Goal: Task Accomplishment & Management: Complete application form

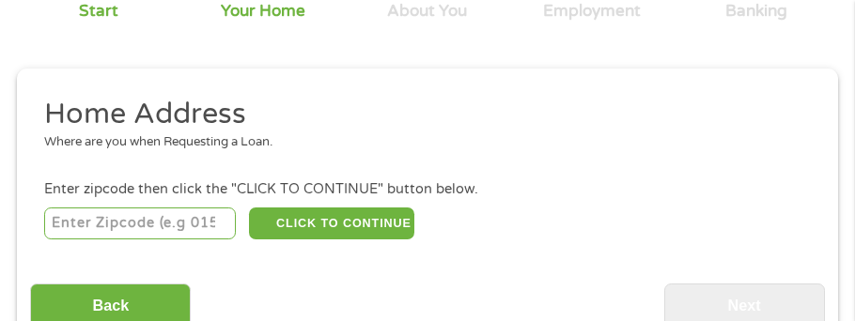
scroll to position [204, 0]
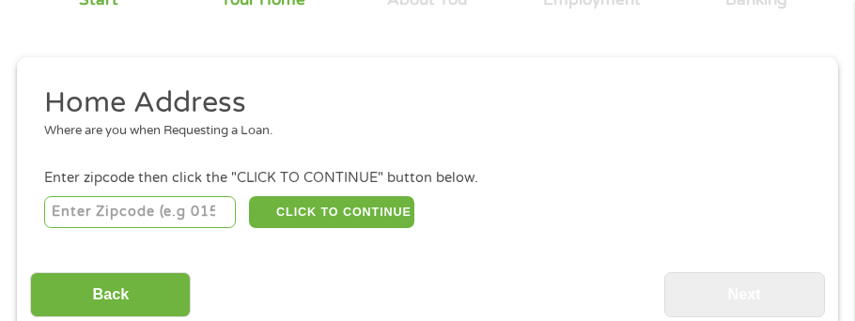
click at [86, 210] on input "number" at bounding box center [140, 212] width 192 height 32
type input "54601"
select select "[US_STATE]"
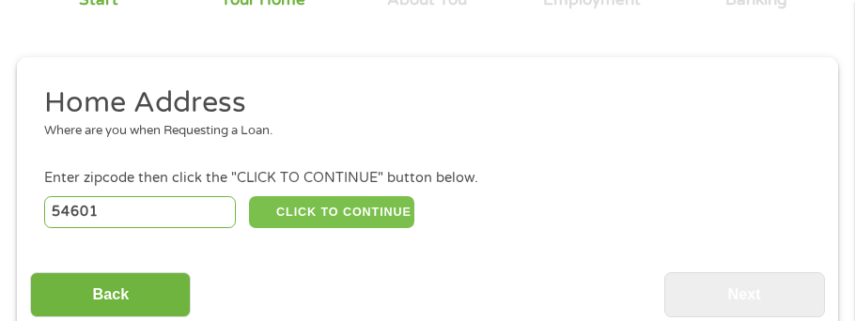
click at [335, 212] on button "CLICK TO CONTINUE" at bounding box center [331, 212] width 164 height 32
type input "54601"
type input "La Crosse"
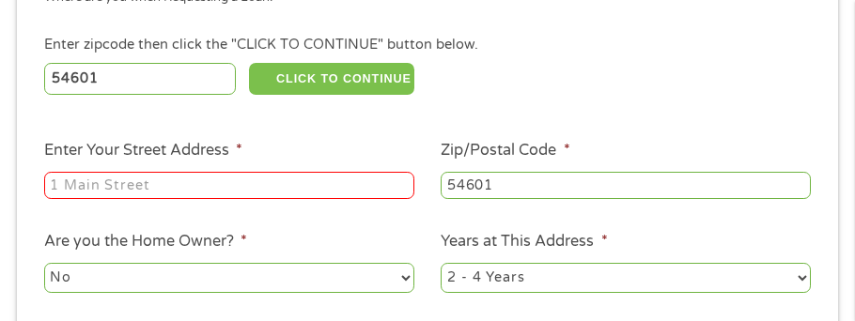
scroll to position [341, 0]
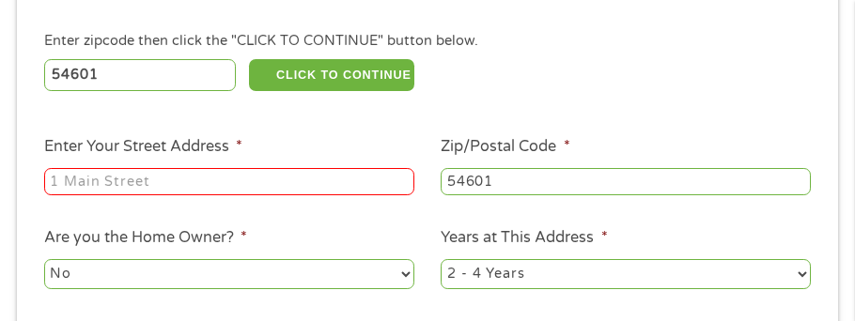
click at [55, 176] on input "Enter Your Street Address *" at bounding box center [229, 182] width 370 height 28
type input "[STREET_ADDRESS] M Trlr 28"
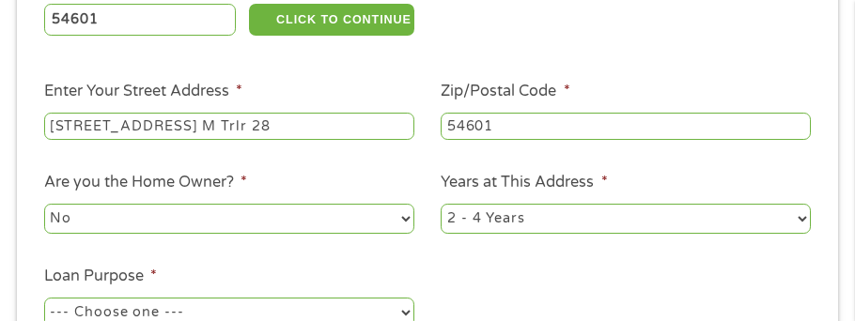
scroll to position [397, 0]
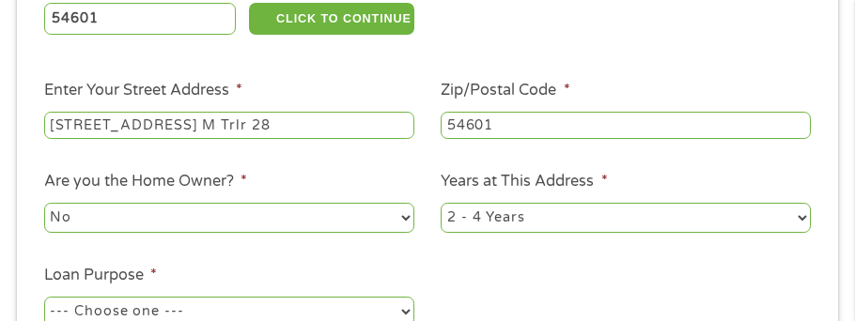
click at [142, 214] on select "No Yes" at bounding box center [229, 218] width 370 height 30
select select "yes"
click at [44, 204] on select "No Yes" at bounding box center [229, 218] width 370 height 30
click at [609, 217] on select "1 Year or less 1 - 2 Years 2 - 4 Years Over 4 Years" at bounding box center [626, 218] width 370 height 30
select select "60months"
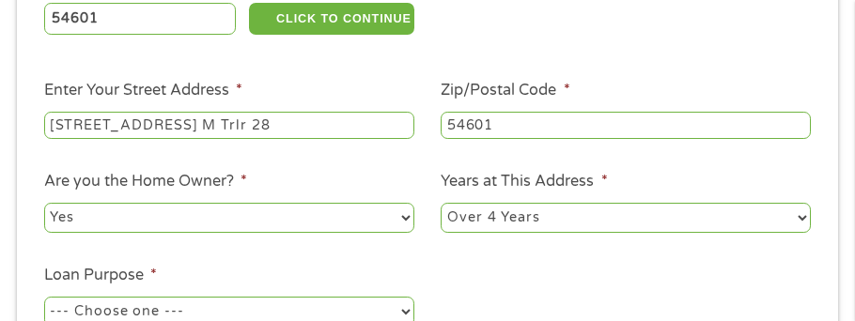
click at [441, 204] on select "1 Year or less 1 - 2 Years 2 - 4 Years Over 4 Years" at bounding box center [626, 218] width 370 height 30
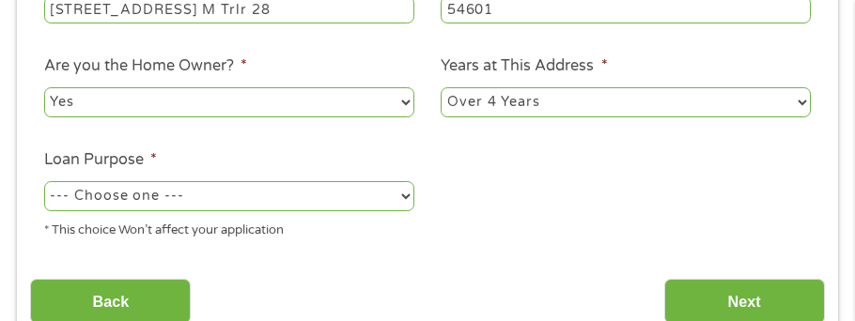
scroll to position [515, 0]
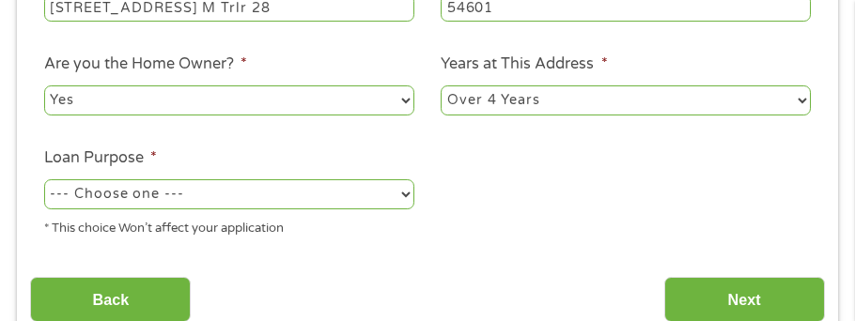
click at [117, 194] on select "--- Choose one --- Pay Bills Debt Consolidation Home Improvement Major Purchase…" at bounding box center [229, 194] width 370 height 30
select select "medicalexpenses"
click at [44, 179] on select "--- Choose one --- Pay Bills Debt Consolidation Home Improvement Major Purchase…" at bounding box center [229, 194] width 370 height 30
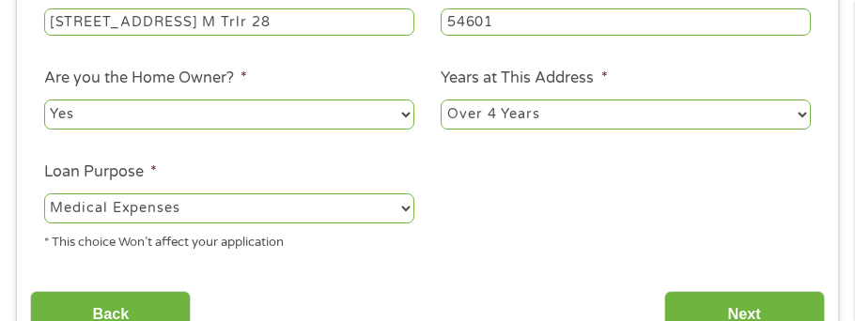
scroll to position [507, 0]
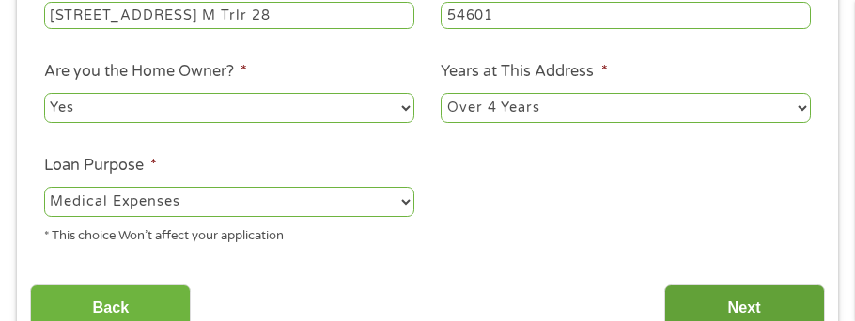
click at [733, 316] on input "Next" at bounding box center [744, 308] width 161 height 46
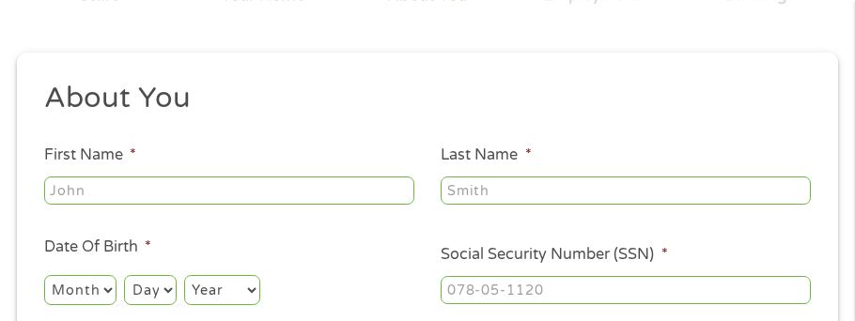
scroll to position [243, 0]
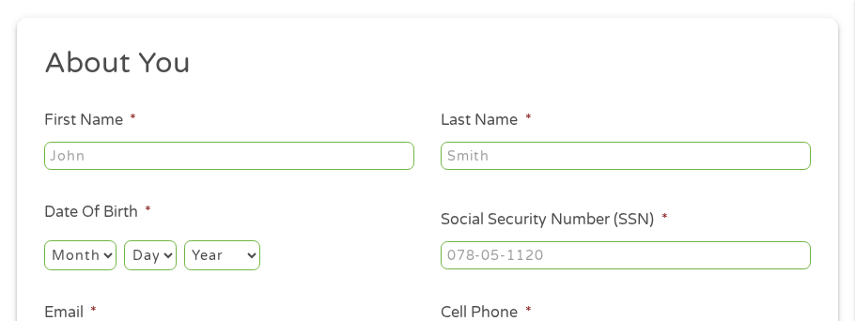
click at [60, 159] on input "First Name *" at bounding box center [229, 156] width 370 height 28
type input "[PERSON_NAME]"
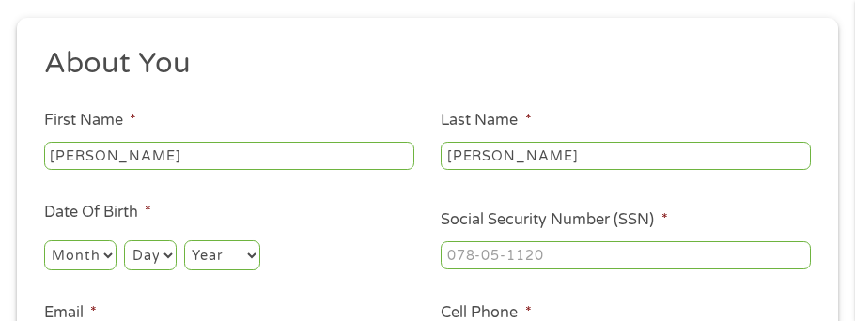
type input "[EMAIL_ADDRESS][DOMAIN_NAME]"
type input "[PHONE_NUMBER]"
click at [89, 255] on select "Month 1 2 3 4 5 6 7 8 9 10 11 12" at bounding box center [80, 256] width 72 height 30
select select "2"
click at [44, 241] on select "Month 1 2 3 4 5 6 7 8 9 10 11 12" at bounding box center [80, 256] width 72 height 30
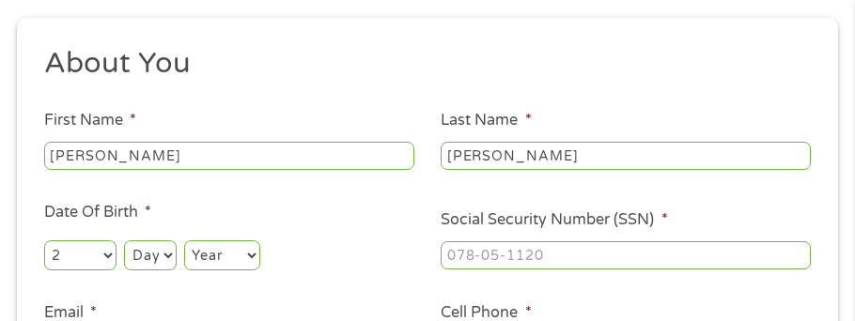
click at [130, 257] on select "Day 1 2 3 4 5 6 7 8 9 10 11 12 13 14 15 16 17 18 19 20 21 22 23 24 25 26 27 28 …" at bounding box center [150, 256] width 52 height 30
select select "6"
click at [124, 241] on select "Day 1 2 3 4 5 6 7 8 9 10 11 12 13 14 15 16 17 18 19 20 21 22 23 24 25 26 27 28 …" at bounding box center [150, 256] width 52 height 30
click at [204, 256] on select "Year [DATE] 2006 2005 2004 2003 2002 2001 2000 1999 1998 1997 1996 1995 1994 19…" at bounding box center [222, 256] width 76 height 30
select select "1958"
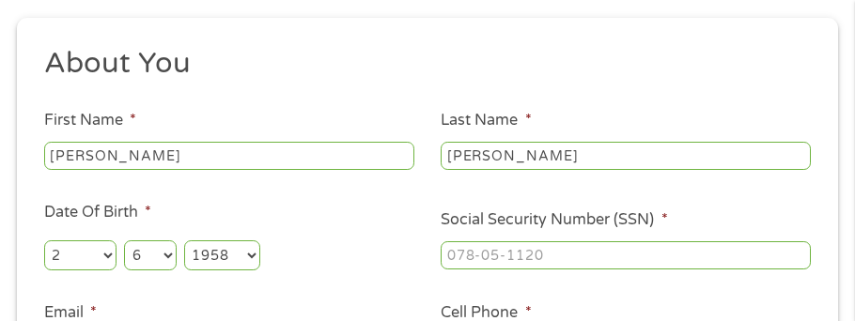
click at [184, 241] on select "Year [DATE] 2006 2005 2004 2003 2002 2001 2000 1999 1998 1997 1996 1995 1994 19…" at bounding box center [222, 256] width 76 height 30
click at [445, 249] on input "___-__-____" at bounding box center [626, 255] width 370 height 28
type input "479-74-3906"
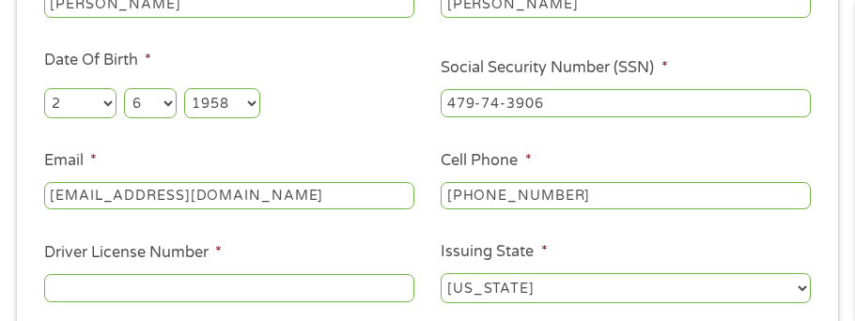
scroll to position [440, 0]
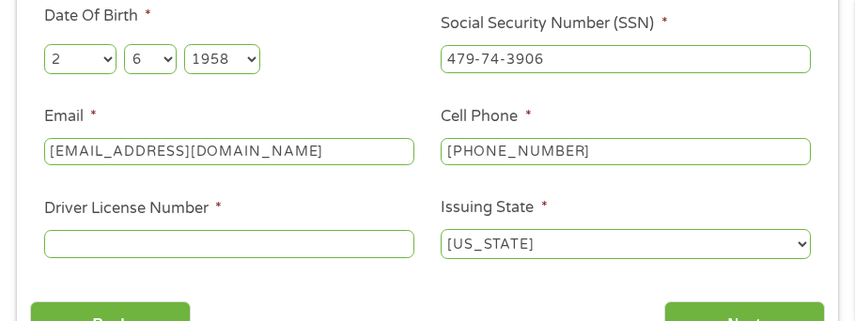
click at [51, 248] on input "Driver License Number *" at bounding box center [229, 244] width 370 height 28
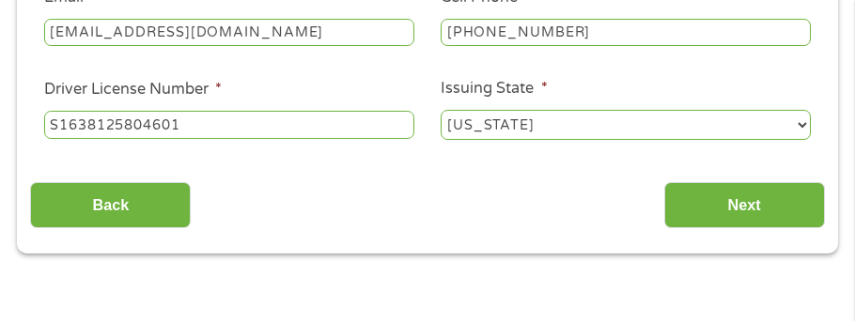
scroll to position [568, 0]
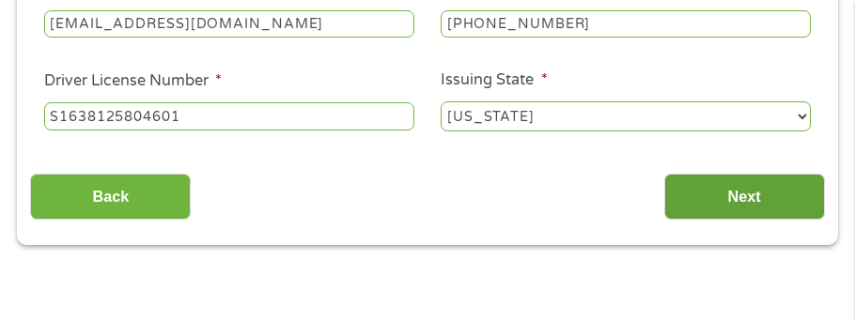
type input "S1638125804601"
click at [698, 210] on input "Next" at bounding box center [744, 197] width 161 height 46
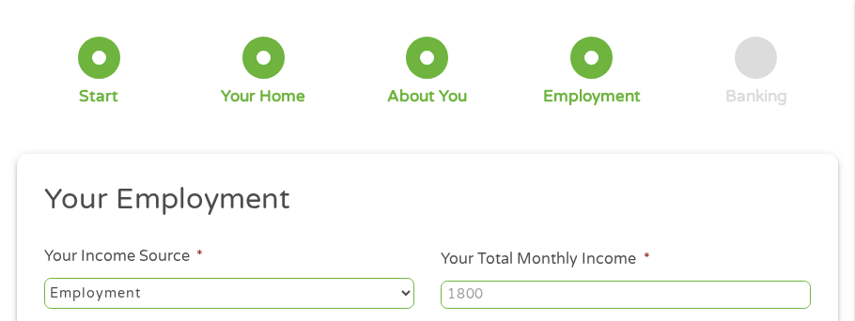
scroll to position [168, 0]
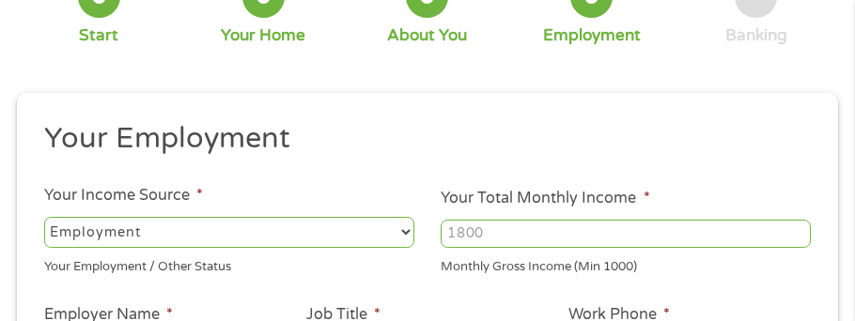
click at [332, 242] on select "--- Choose one --- Employment [DEMOGRAPHIC_DATA] Benefits" at bounding box center [229, 232] width 370 height 30
select select "benefits"
click at [44, 217] on select "--- Choose one --- Employment [DEMOGRAPHIC_DATA] Benefits" at bounding box center [229, 232] width 370 height 30
type input "Other"
type input "[PHONE_NUMBER]"
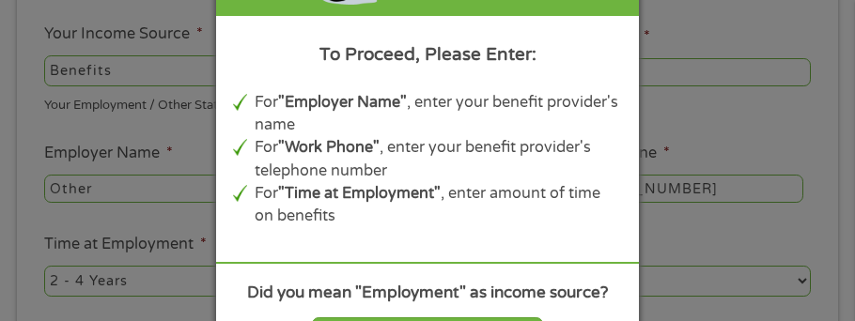
scroll to position [320, 0]
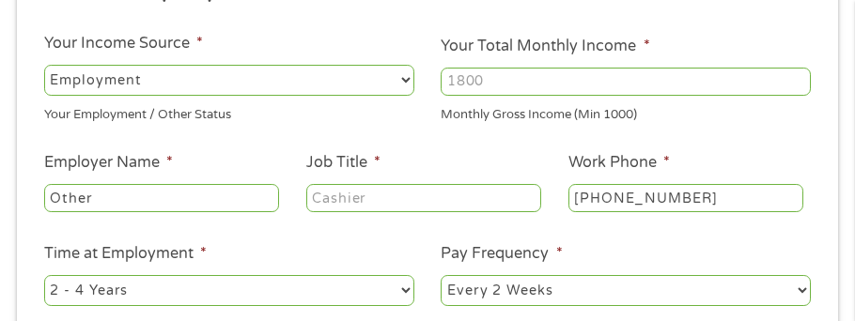
click at [213, 77] on select "--- Choose one --- Employment [DEMOGRAPHIC_DATA] Benefits" at bounding box center [229, 80] width 370 height 30
click at [44, 65] on select "--- Choose one --- Employment [DEMOGRAPHIC_DATA] Benefits" at bounding box center [229, 80] width 370 height 30
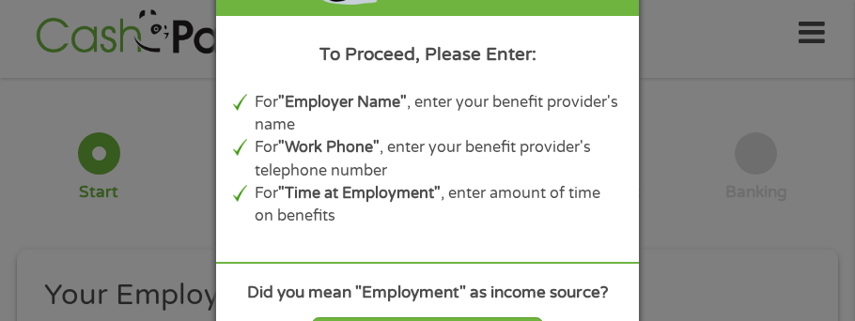
scroll to position [0, 0]
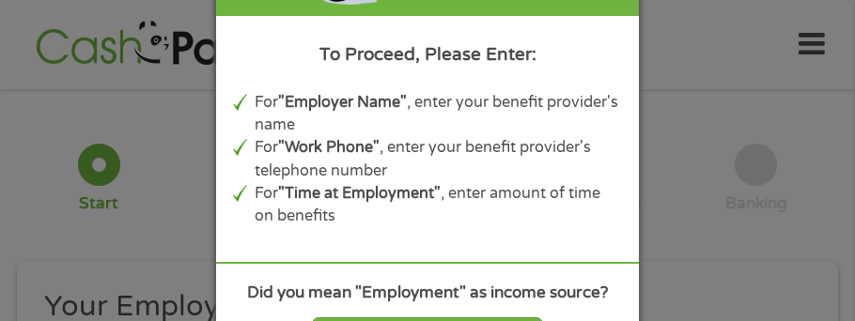
drag, startPoint x: 247, startPoint y: 8, endPoint x: 214, endPoint y: 12, distance: 33.2
click at [214, 12] on div "Panda Tips To Proceed, Please Enter: For "Employer Name" , enter your benefit p…" at bounding box center [427, 160] width 855 height 321
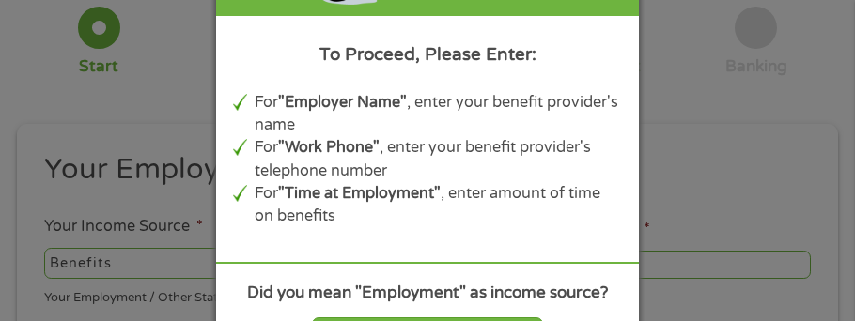
scroll to position [138, 0]
drag, startPoint x: 607, startPoint y: 55, endPoint x: 462, endPoint y: 44, distance: 145.1
click at [477, 43] on div "To Proceed, Please Enter:" at bounding box center [427, 54] width 389 height 26
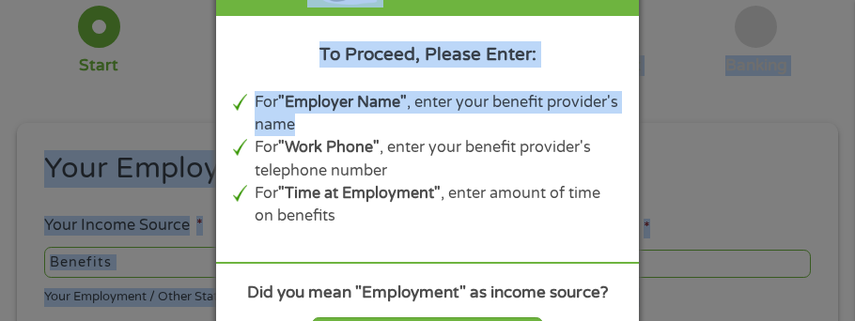
drag, startPoint x: 597, startPoint y: 127, endPoint x: 574, endPoint y: 22, distance: 107.6
click at [582, 0] on div "Panda Tips To Proceed, Please Enter: For "Employer Name" , enter your benefit p…" at bounding box center [427, 160] width 423 height 551
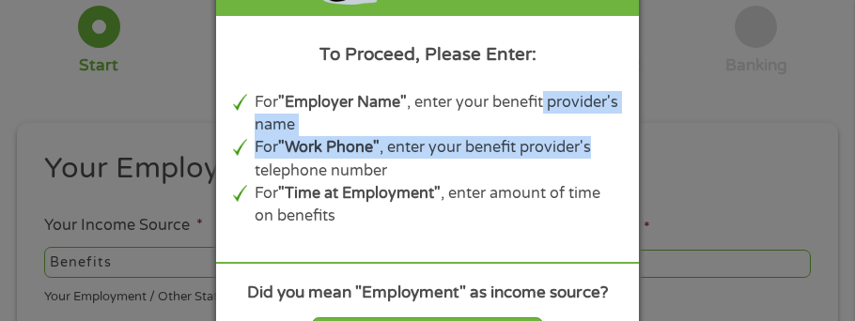
drag, startPoint x: 623, startPoint y: 157, endPoint x: 606, endPoint y: 62, distance: 96.4
click at [606, 69] on div "Panda Tips To Proceed, Please Enter: For "Employer Name" , enter your benefit p…" at bounding box center [427, 160] width 423 height 551
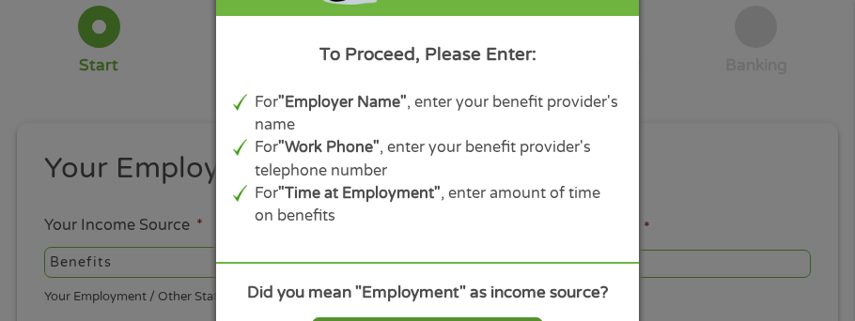
select select "fullTime"
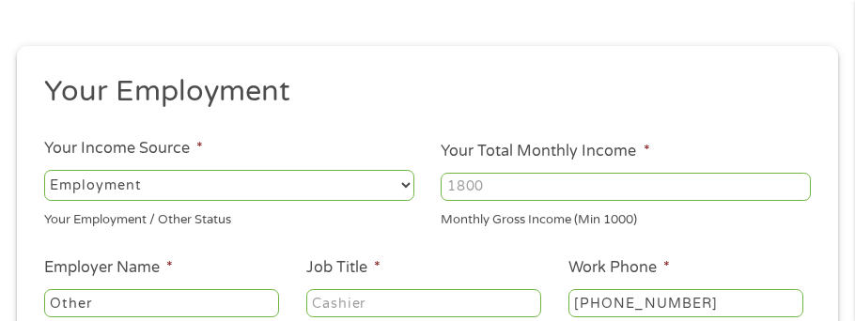
scroll to position [249, 0]
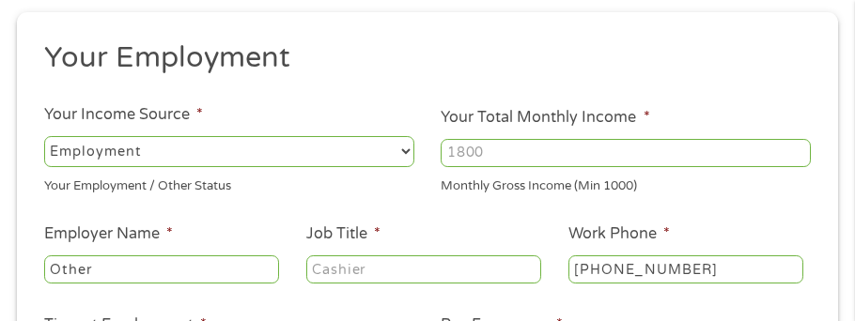
click at [448, 148] on input "Your Total Monthly Income *" at bounding box center [626, 153] width 370 height 28
type input "4400"
click at [100, 271] on input "Other" at bounding box center [161, 270] width 235 height 28
type input "O"
type input "social"
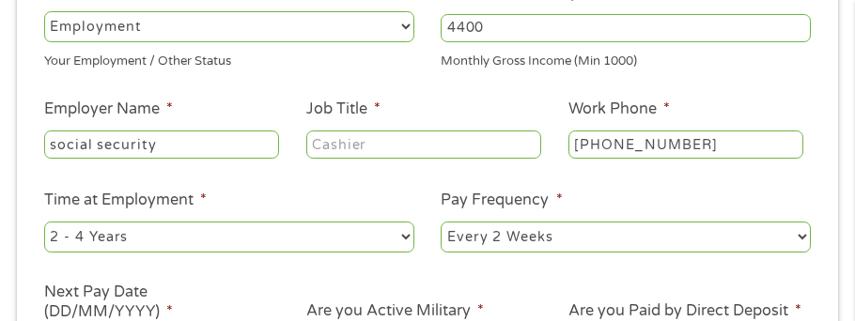
scroll to position [300, 0]
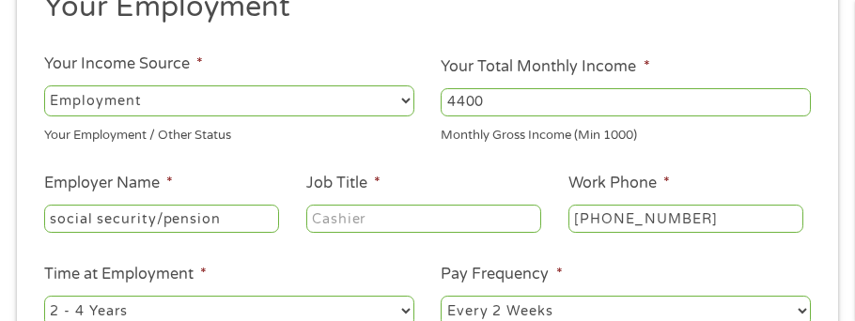
type input "social security/pension"
click at [313, 216] on input "Job Title *" at bounding box center [423, 219] width 235 height 28
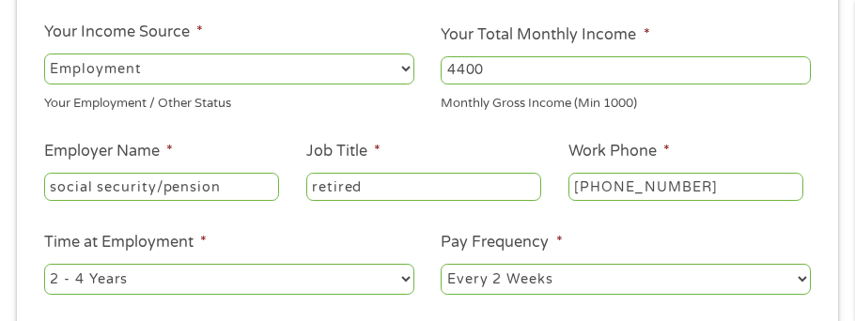
scroll to position [345, 0]
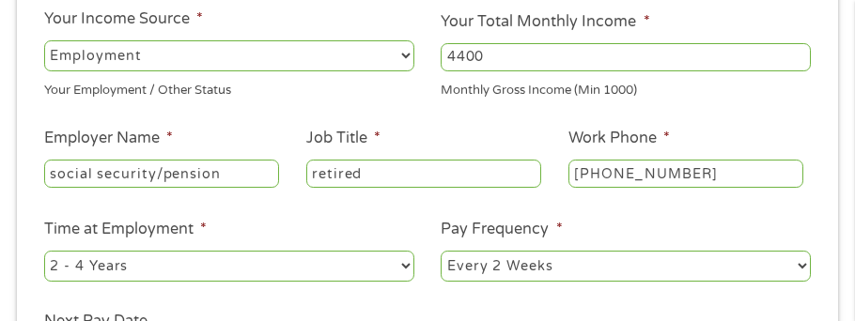
type input "retired"
click at [172, 272] on select "--- Choose one --- 1 Year or less 1 - 2 Years 2 - 4 Years Over 4 Years" at bounding box center [229, 266] width 370 height 30
select select "60months"
click at [44, 251] on select "--- Choose one --- 1 Year or less 1 - 2 Years 2 - 4 Years Over 4 Years" at bounding box center [229, 266] width 370 height 30
click at [662, 268] on select "--- Choose one --- Every 2 Weeks Every Week Monthly Semi-Monthly" at bounding box center [626, 266] width 370 height 30
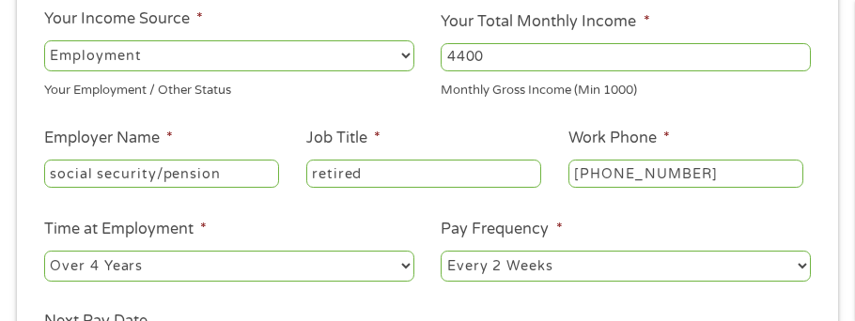
select select "semimonthly"
click at [441, 251] on select "--- Choose one --- Every 2 Weeks Every Week Monthly Semi-Monthly" at bounding box center [626, 266] width 370 height 30
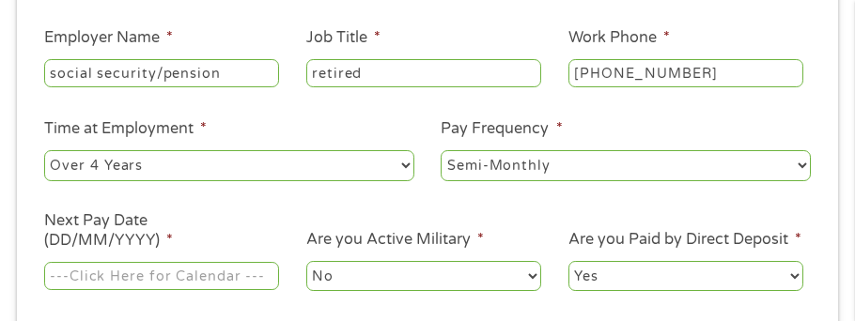
scroll to position [451, 0]
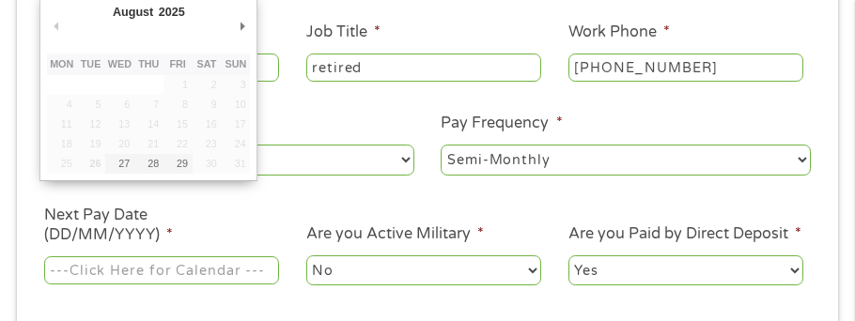
click at [67, 275] on input "Next Pay Date (DD/MM/YYYY) *" at bounding box center [161, 271] width 235 height 28
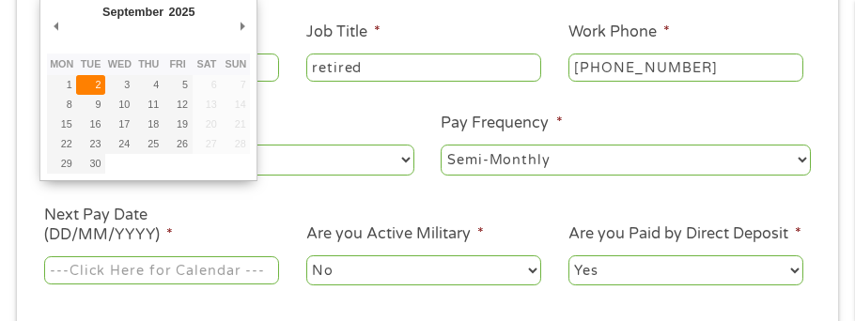
type input "[DATE]"
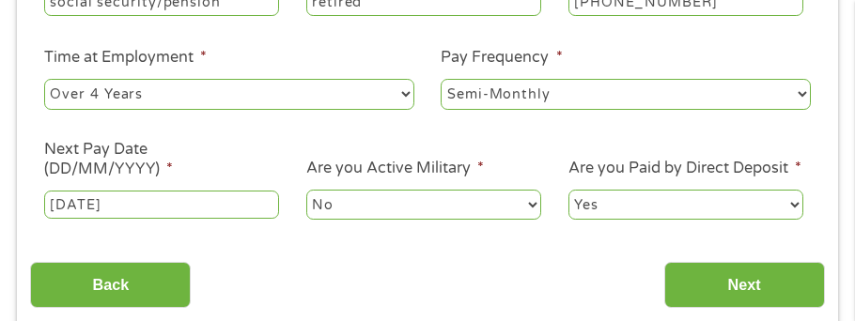
scroll to position [558, 0]
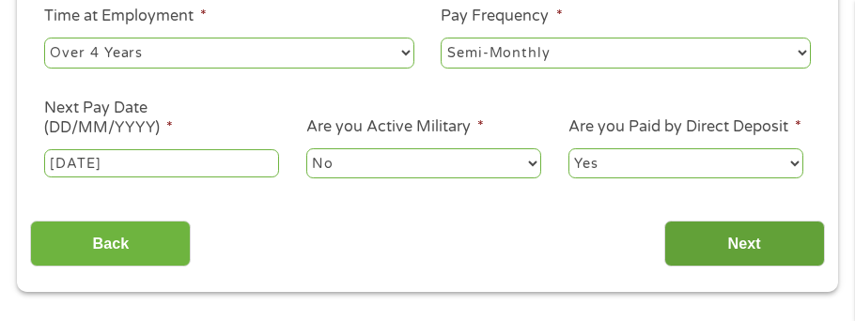
click at [739, 246] on input "Next" at bounding box center [744, 244] width 161 height 46
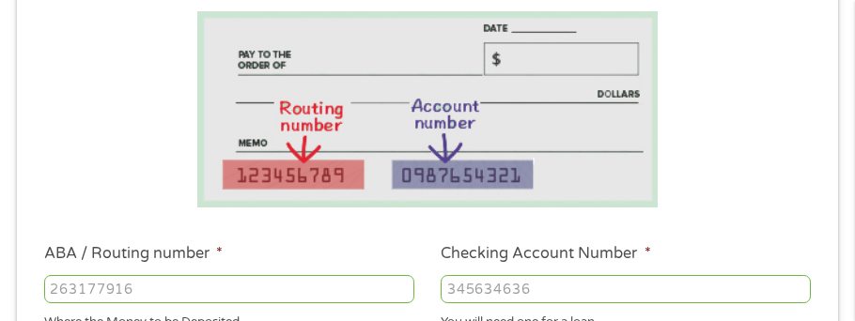
scroll to position [420, 0]
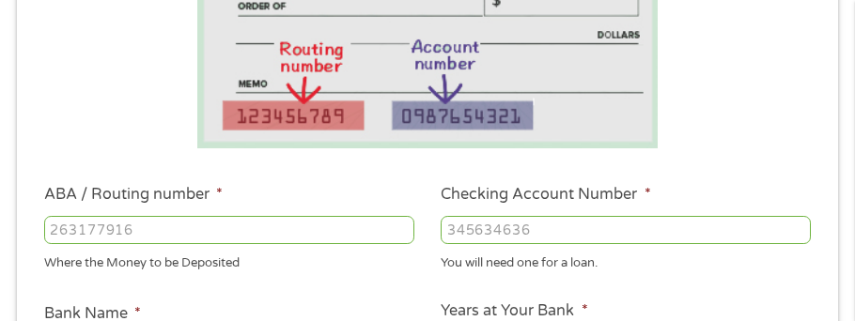
click at [52, 227] on input "ABA / Routing number *" at bounding box center [229, 230] width 370 height 28
type input "291881083"
type input "GOVERNMENT EMPLY C U"
type input "291881083"
click at [455, 232] on input "Checking Account Number *" at bounding box center [626, 230] width 370 height 28
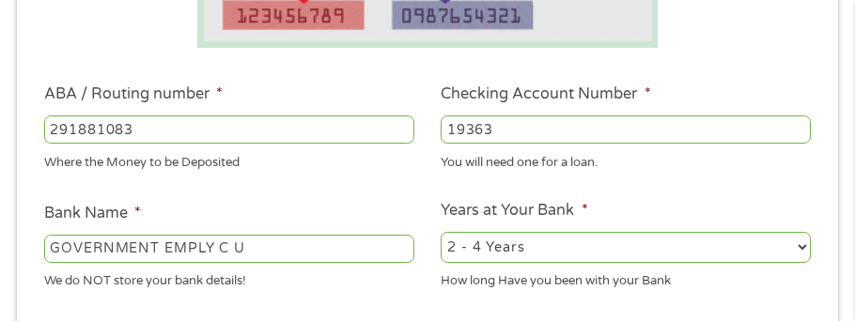
scroll to position [522, 0]
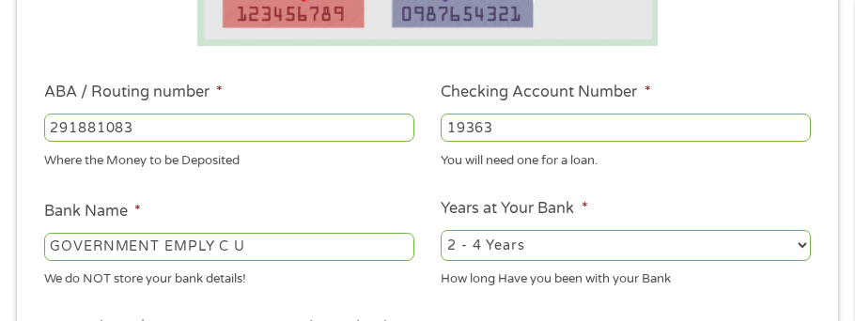
type input "19363"
click at [572, 250] on select "2 - 4 Years 6 - 12 Months 1 - 2 Years Over 4 Years" at bounding box center [626, 245] width 370 height 30
select select "24months"
click at [441, 230] on select "2 - 4 Years 6 - 12 Months 1 - 2 Years Over 4 Years" at bounding box center [626, 245] width 370 height 30
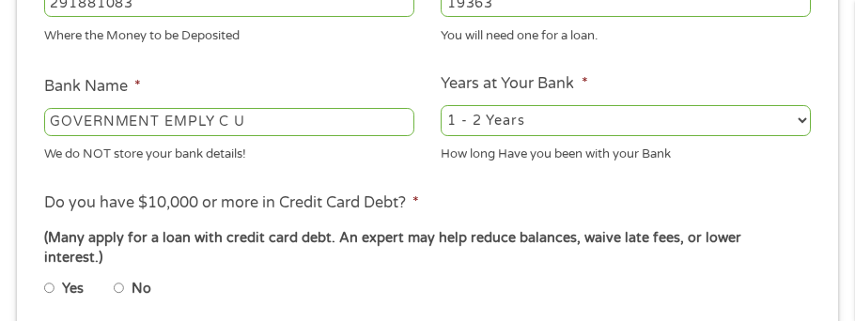
scroll to position [709, 0]
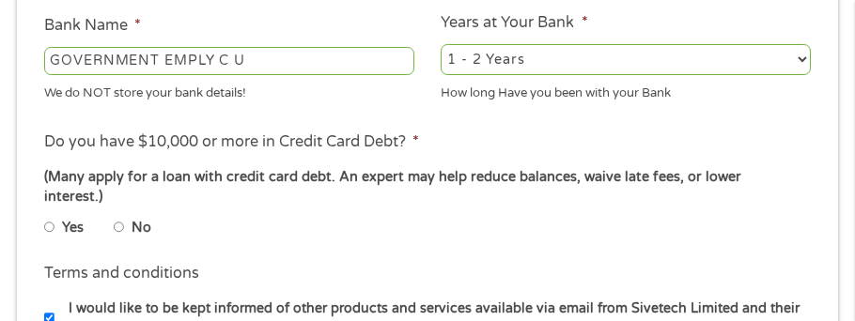
click at [46, 216] on input "Yes" at bounding box center [49, 227] width 11 height 23
radio input "true"
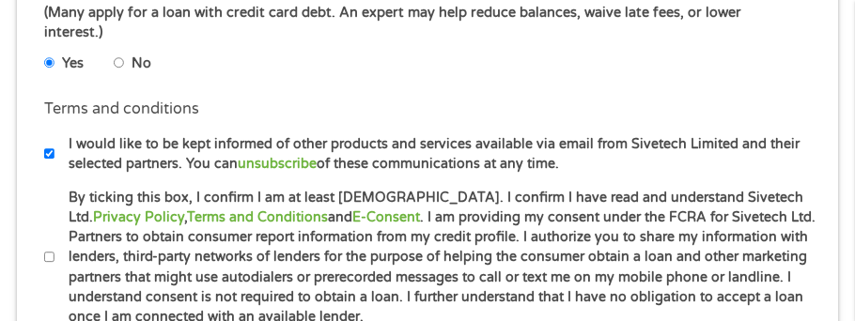
scroll to position [875, 0]
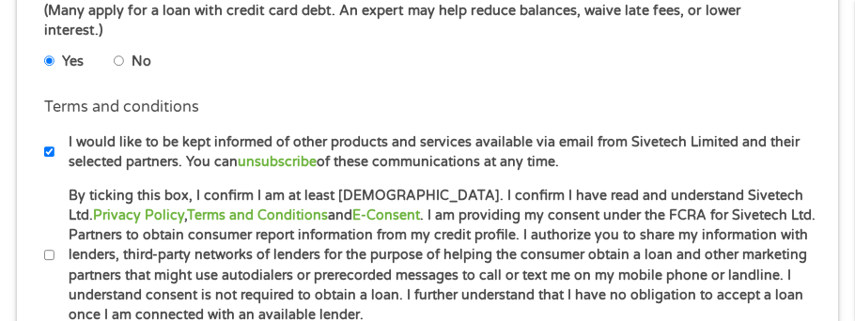
click at [55, 238] on label "By ticking this box, I confirm I am at least [DEMOGRAPHIC_DATA]. I confirm I ha…" at bounding box center [437, 256] width 765 height 140
click at [55, 244] on input "By ticking this box, I confirm I am at least [DEMOGRAPHIC_DATA]. I confirm I ha…" at bounding box center [49, 255] width 11 height 23
checkbox input "true"
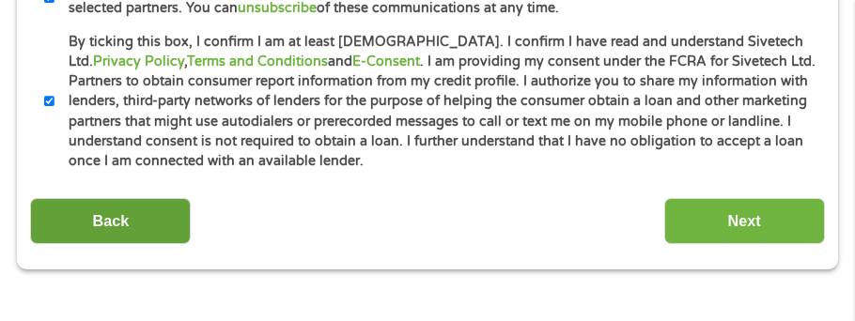
scroll to position [1035, 0]
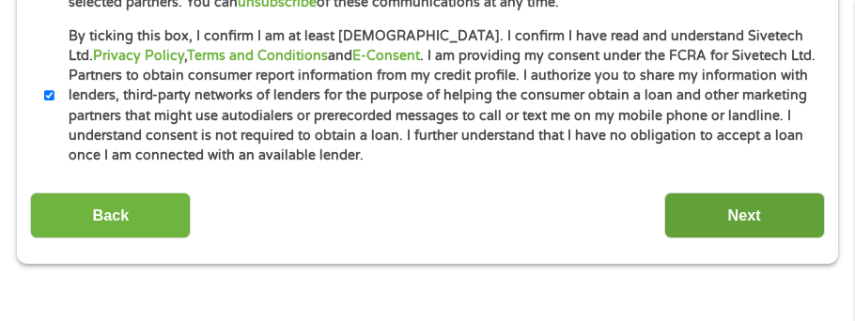
click at [768, 195] on input "Next" at bounding box center [744, 216] width 161 height 46
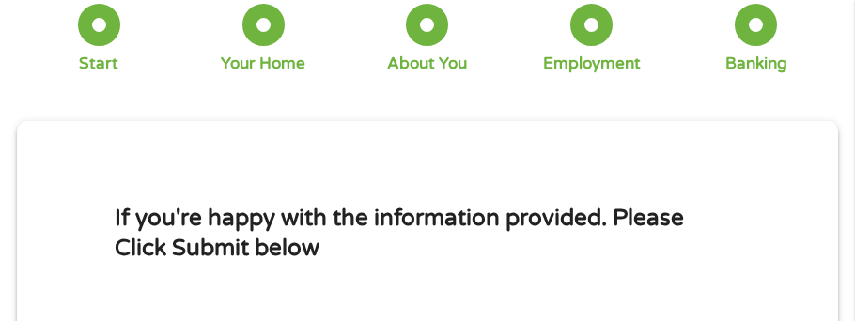
scroll to position [245, 0]
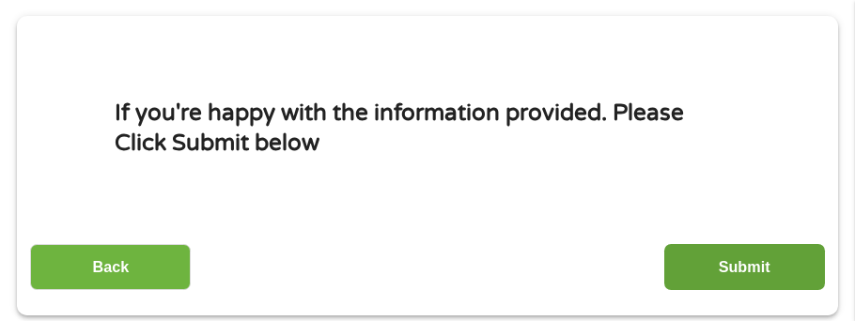
click at [696, 262] on input "Submit" at bounding box center [744, 267] width 161 height 46
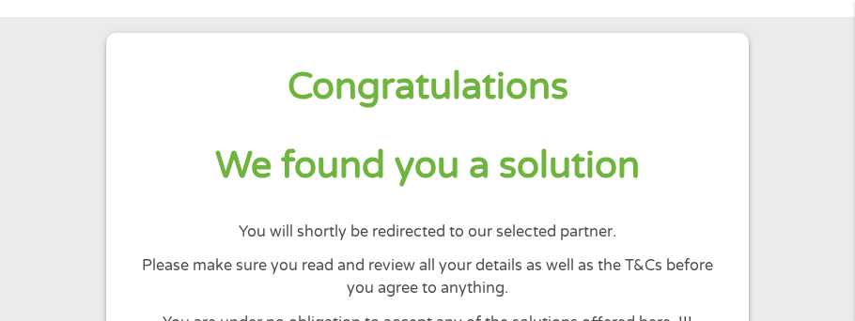
scroll to position [0, 0]
